Goal: Contribute content

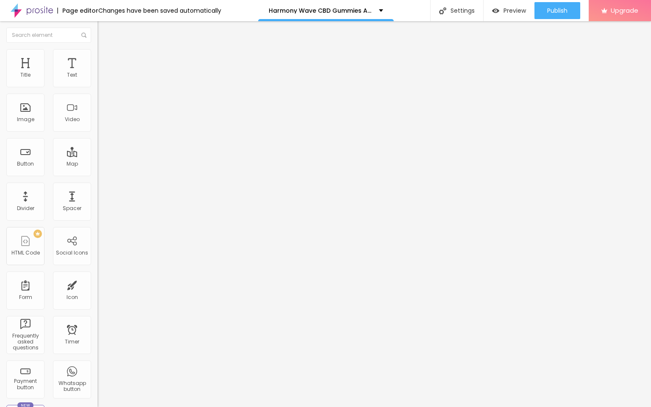
click at [98, 71] on div "Text" at bounding box center [147, 68] width 98 height 5
click at [98, 80] on input "entre em contato" at bounding box center [149, 75] width 102 height 8
paste input "👇❗❗𝐒𝐡𝐨𝐩𝐍𝐨𝐰❗❗👇"
type input "👇❗❗𝐒𝐡𝐨𝐩𝐍𝐨𝐰❗❗👇"
click at [98, 175] on input "https://" at bounding box center [149, 170] width 102 height 8
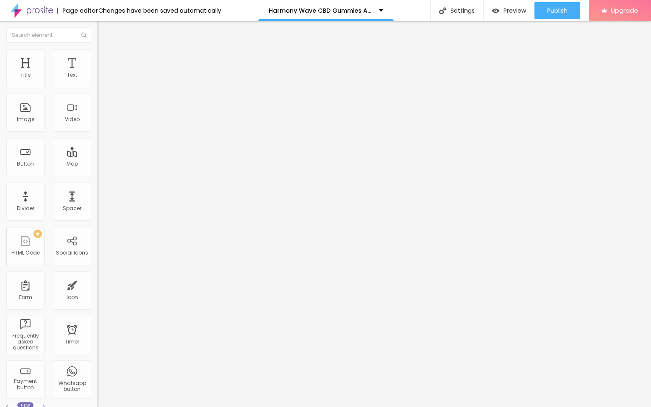
paste input "selffiter.com/Harmony-Wave-CBD-Gummies"
type input "https://selffiter.com/Harmony-Wave-CBD-Gummies"
click at [98, 73] on span "Change image" at bounding box center [120, 69] width 45 height 7
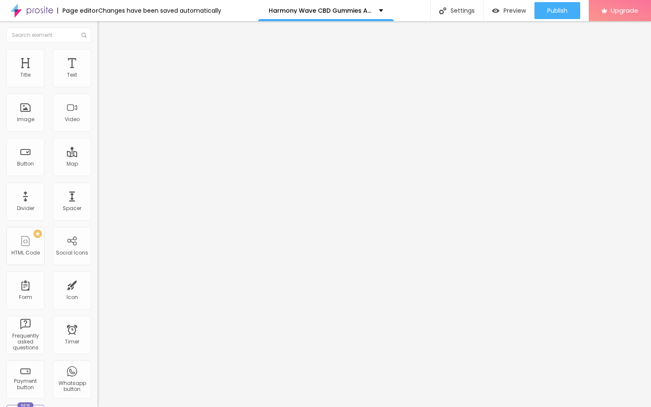
click at [98, 174] on input "https://" at bounding box center [149, 169] width 102 height 8
paste input "selffiter.com/Harmony-Wave-CBD-Gummies"
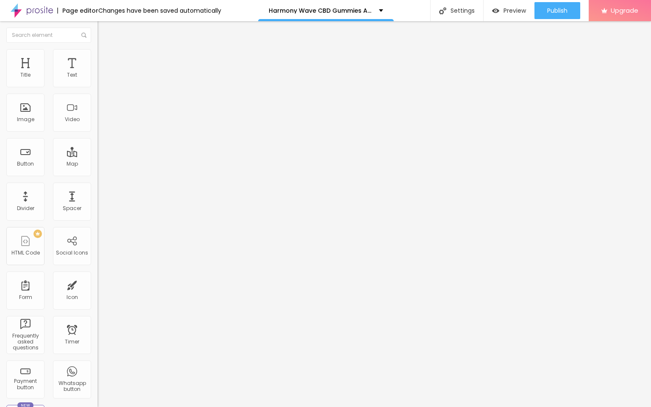
scroll to position [0, 59]
type input "https://selffiter.com/Harmony-Wave-CBD-Gummies"
click at [555, 10] on span "Publish" at bounding box center [557, 10] width 20 height 7
click at [30, 11] on img at bounding box center [32, 10] width 42 height 21
